Goal: Obtain resource: Obtain resource

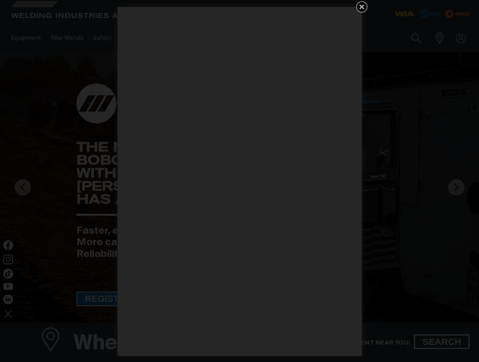
click at [363, 10] on icon "Get 5 WIA Welding Guides Free!" at bounding box center [362, 7] width 10 height 10
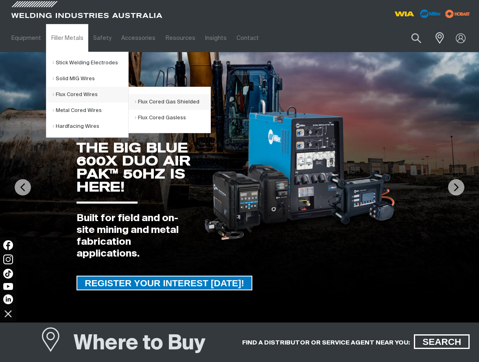
click at [135, 99] on link "Flux Cored Gas Shielded" at bounding box center [173, 102] width 76 height 16
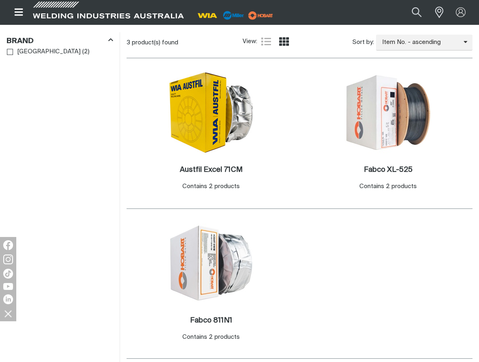
scroll to position [244, 0]
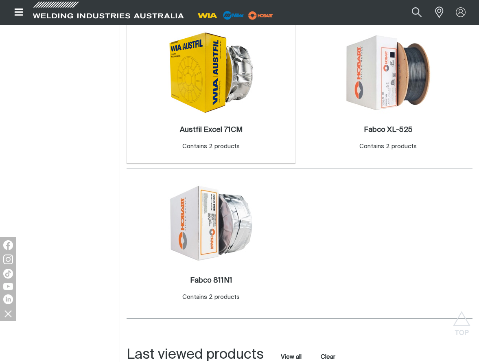
click at [187, 117] on div "Austfil Excel 71CM . Contains 2 products" at bounding box center [211, 140] width 161 height 48
click at [195, 130] on h2 "Austfil Excel 71CM ." at bounding box center [211, 129] width 63 height 7
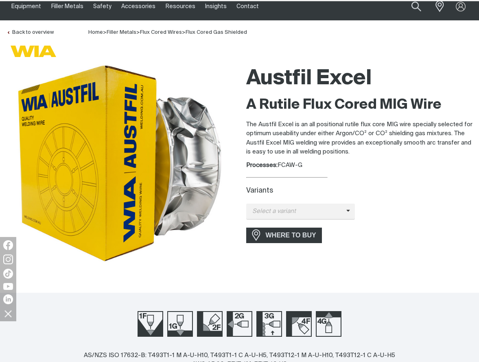
scroll to position [81, 0]
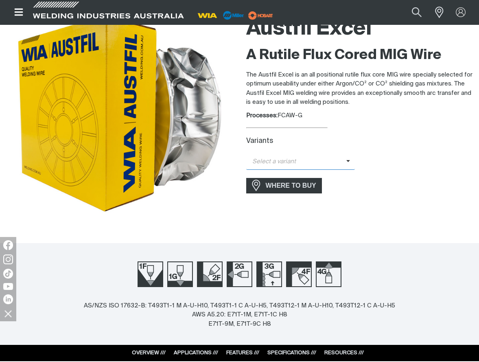
click at [281, 157] on span "Select a variant" at bounding box center [296, 161] width 100 height 9
click at [283, 173] on span "Austfil Excel - 1.2mm (15kg)" at bounding box center [300, 176] width 109 height 12
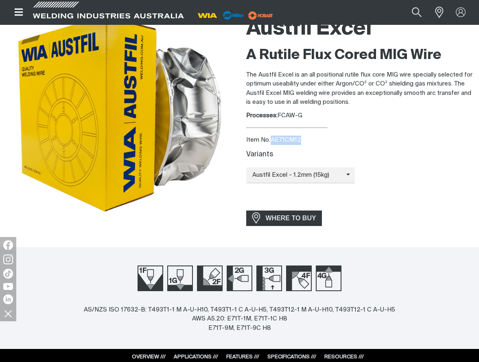
drag, startPoint x: 302, startPoint y: 140, endPoint x: 273, endPoint y: 140, distance: 28.9
click at [273, 140] on div "Item No. AE71CM12" at bounding box center [359, 140] width 227 height 9
copy div "AE71CM12"
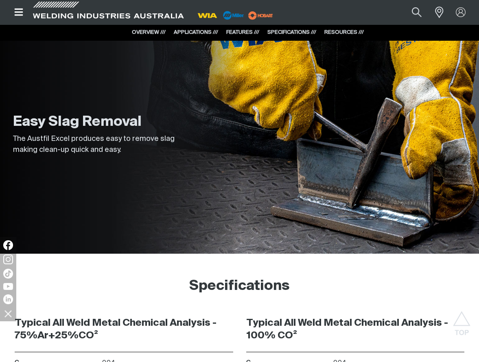
scroll to position [1181, 0]
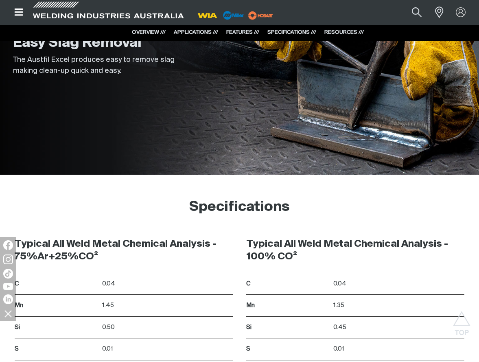
click at [352, 26] on div "OVERVIEW /// APPLICATIONS /// FEATURES /// SPECIFICATIONS /// RESOURCES ///" at bounding box center [240, 32] width 248 height 16
click at [351, 30] on link "RESOURCES ///" at bounding box center [345, 32] width 40 height 5
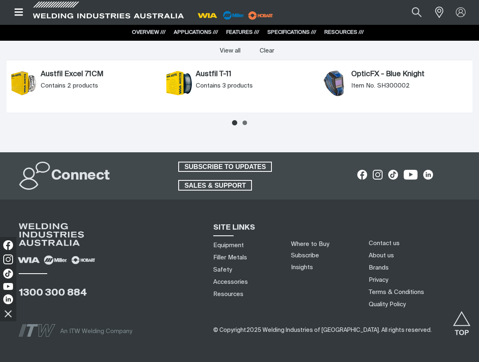
scroll to position [1969, 0]
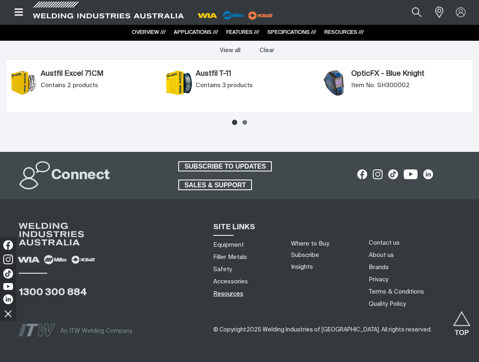
click at [237, 291] on link "Resources" at bounding box center [228, 294] width 30 height 9
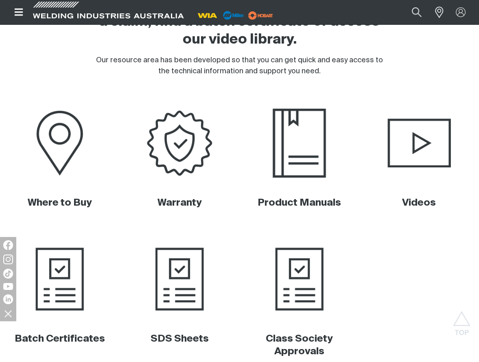
scroll to position [285, 0]
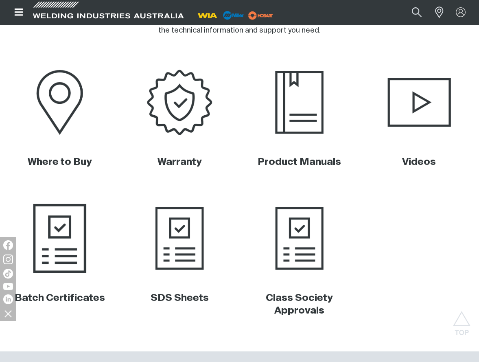
click at [60, 262] on img at bounding box center [59, 238] width 117 height 78
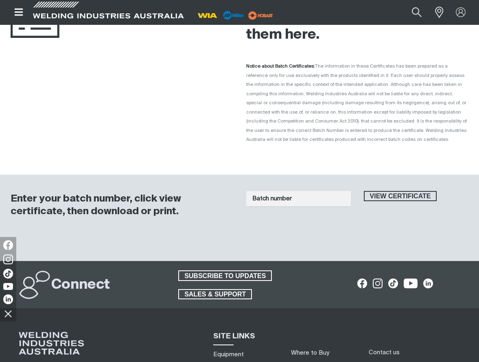
scroll to position [122, 0]
